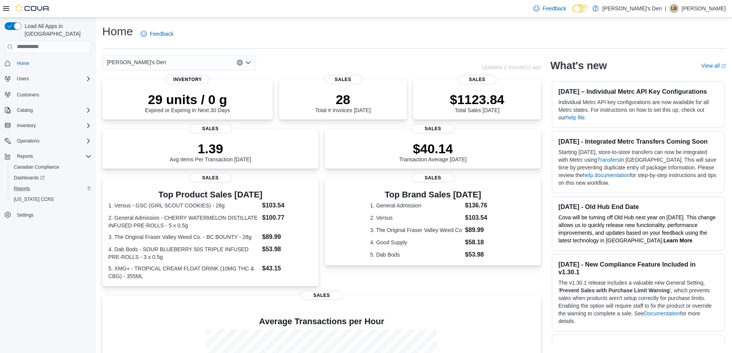
click at [52, 184] on div "Reports" at bounding box center [51, 188] width 81 height 9
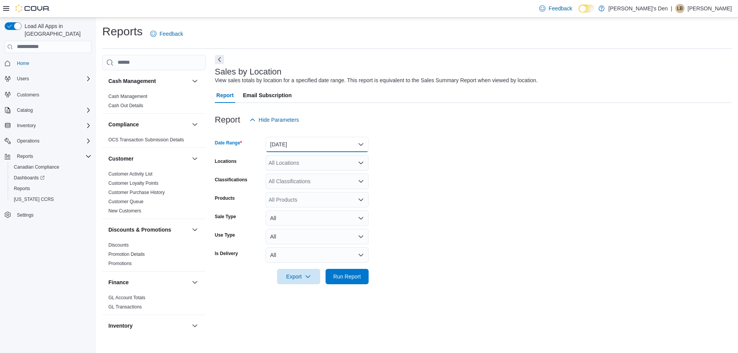
click at [360, 144] on button "[DATE]" at bounding box center [317, 144] width 103 height 15
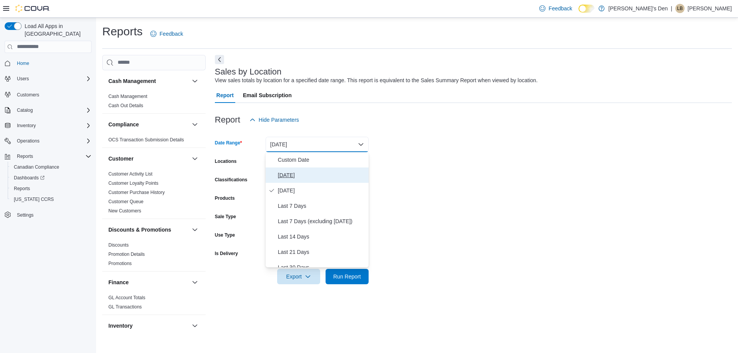
click at [319, 178] on span "[DATE]" at bounding box center [322, 175] width 88 height 9
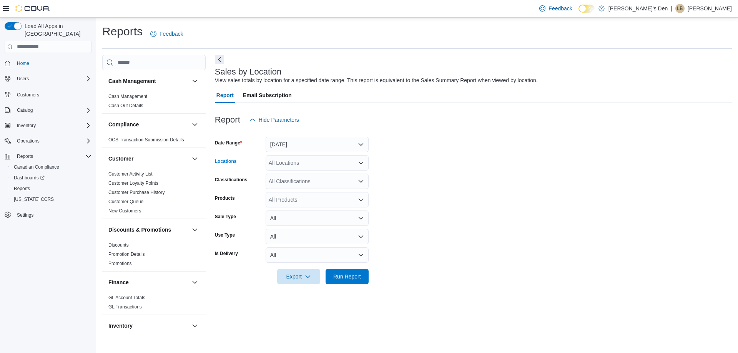
click at [361, 162] on icon "Open list of options" at bounding box center [361, 163] width 6 height 6
click at [326, 207] on div "[STREET_ADDRESS]" at bounding box center [317, 210] width 94 height 8
click at [348, 274] on span "Run Report" at bounding box center [347, 277] width 28 height 8
